Goal: Task Accomplishment & Management: Manage account settings

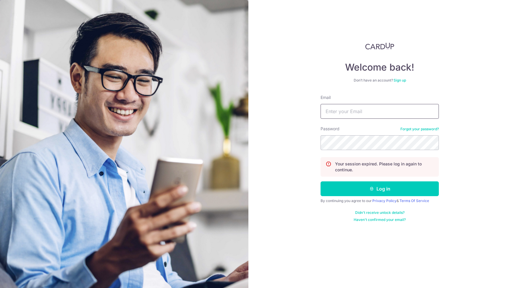
type input "[EMAIL_ADDRESS][DOMAIN_NAME]"
click at [380, 189] on button "Log in" at bounding box center [380, 189] width 118 height 15
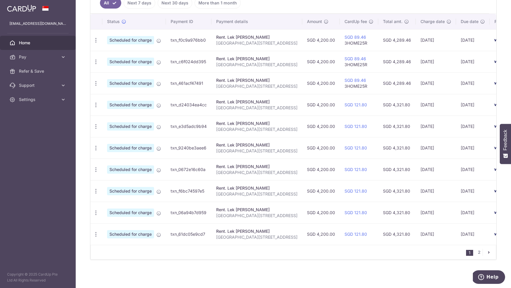
scroll to position [169, 0]
